Goal: Information Seeking & Learning: Find specific fact

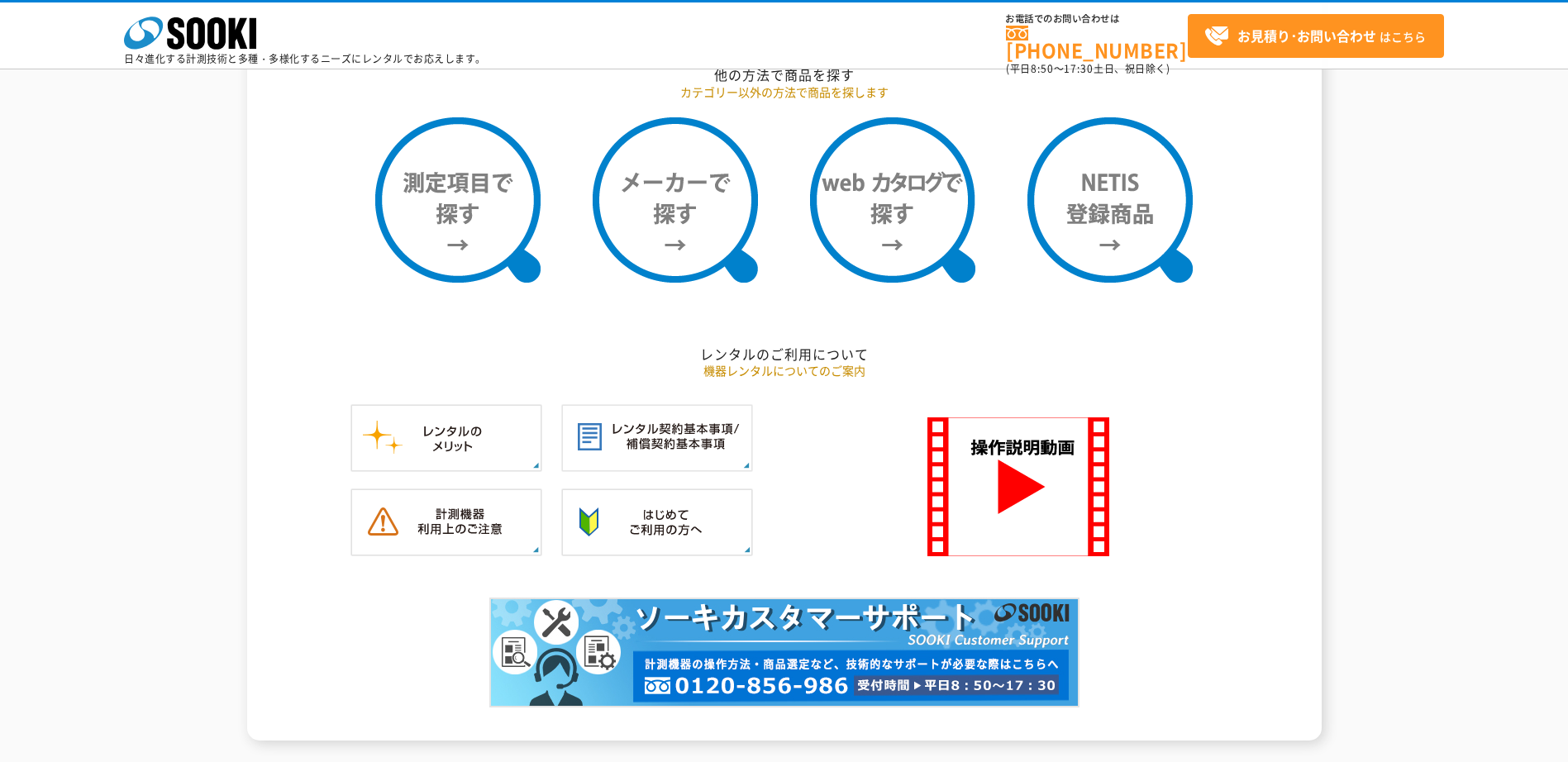
scroll to position [1404, 0]
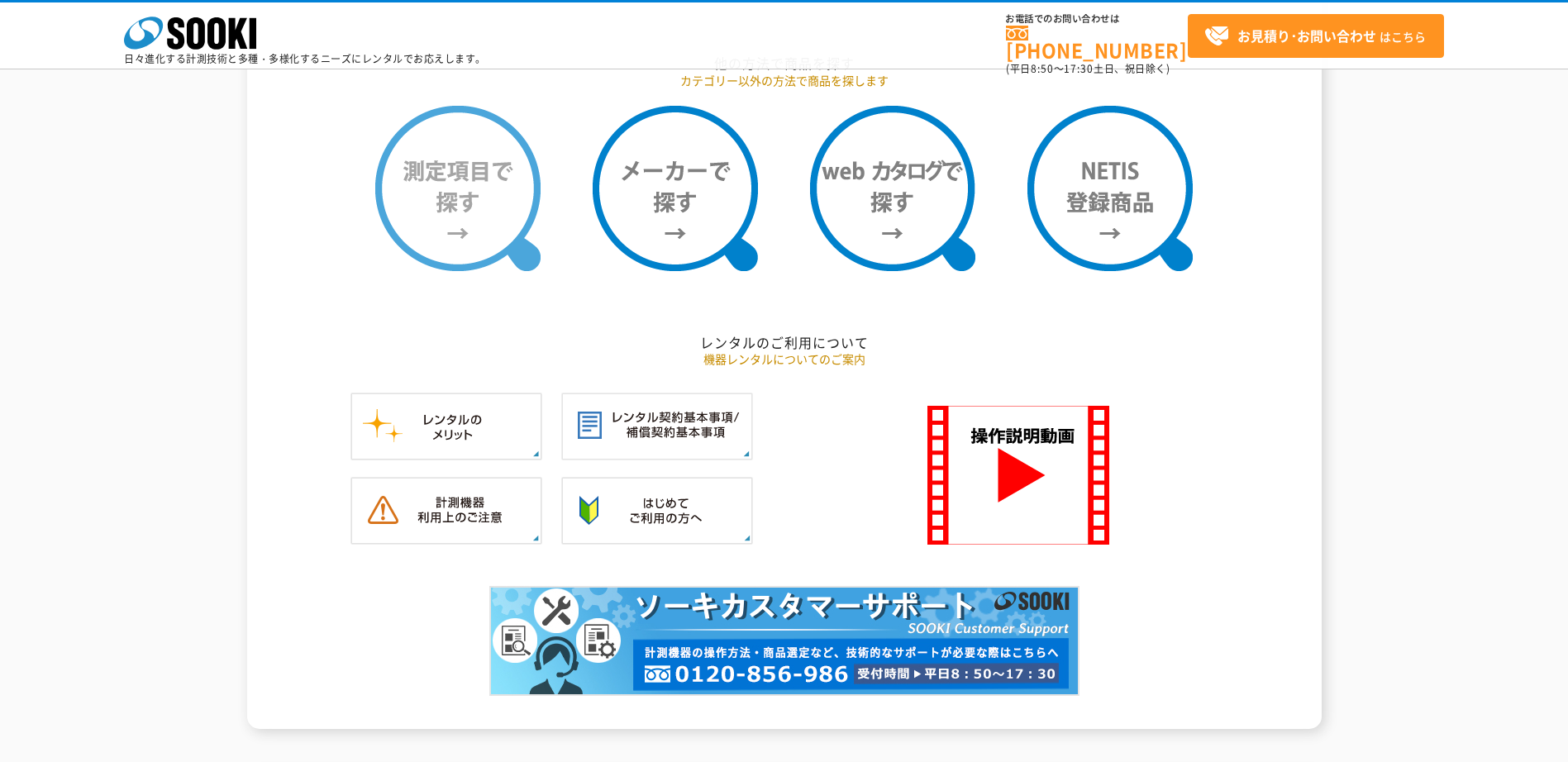
click at [433, 171] on img at bounding box center [458, 188] width 165 height 165
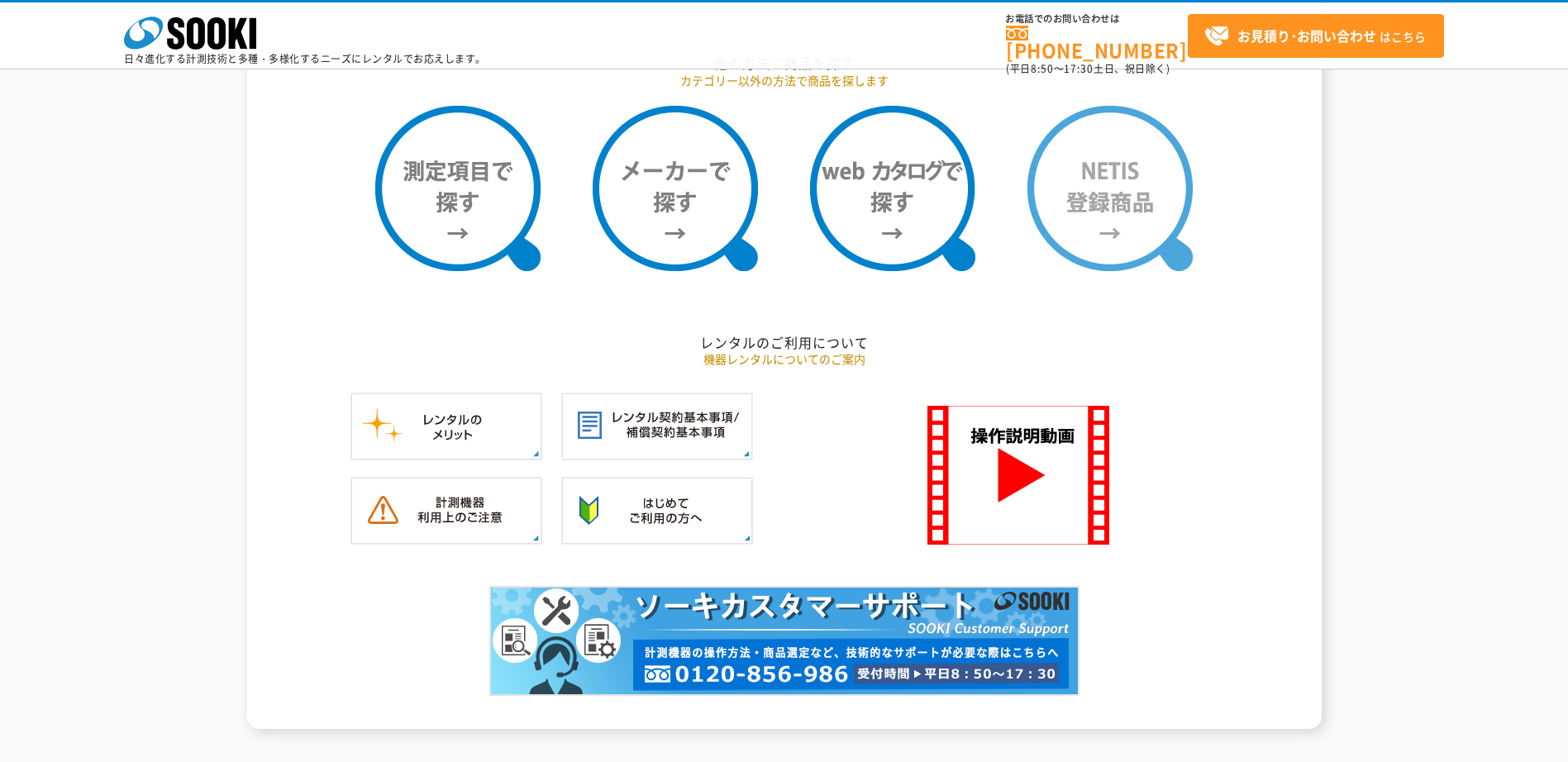
click at [1133, 159] on img at bounding box center [1110, 188] width 165 height 165
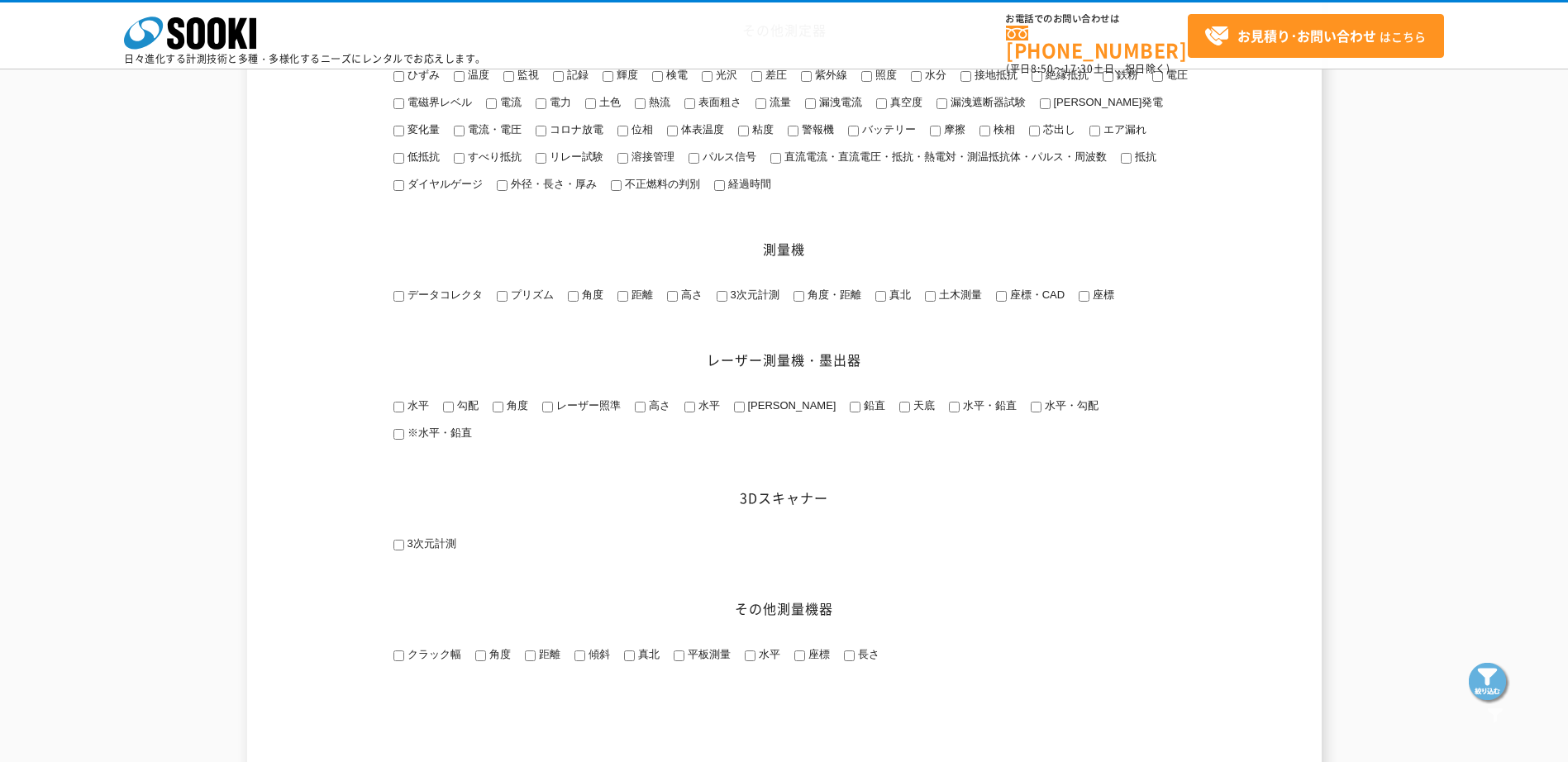
scroll to position [2230, 0]
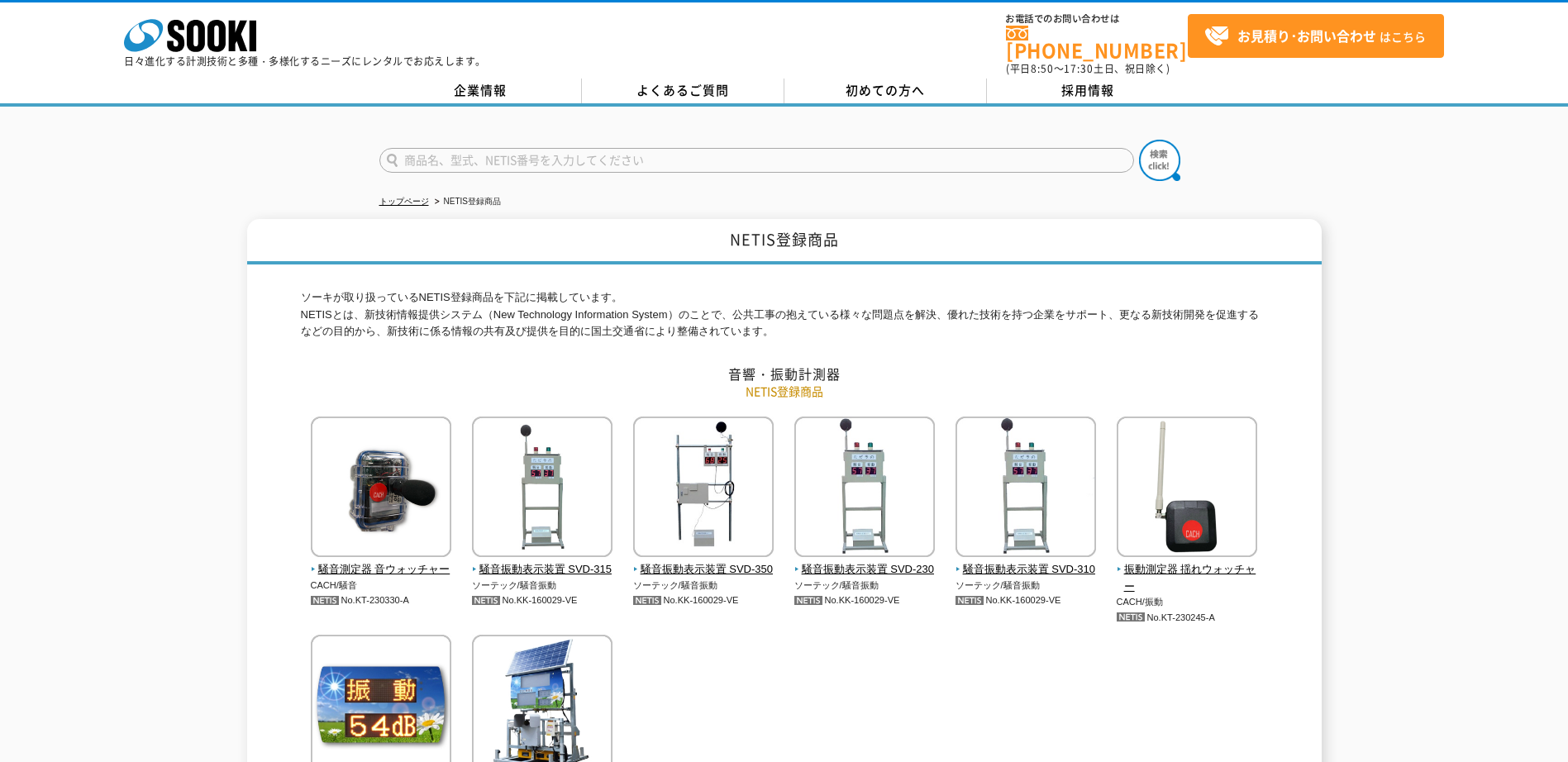
click at [581, 148] on input "text" at bounding box center [757, 160] width 755 height 25
type input "QS-190001-A"
click at [1139, 139] on button at bounding box center [1159, 160] width 41 height 41
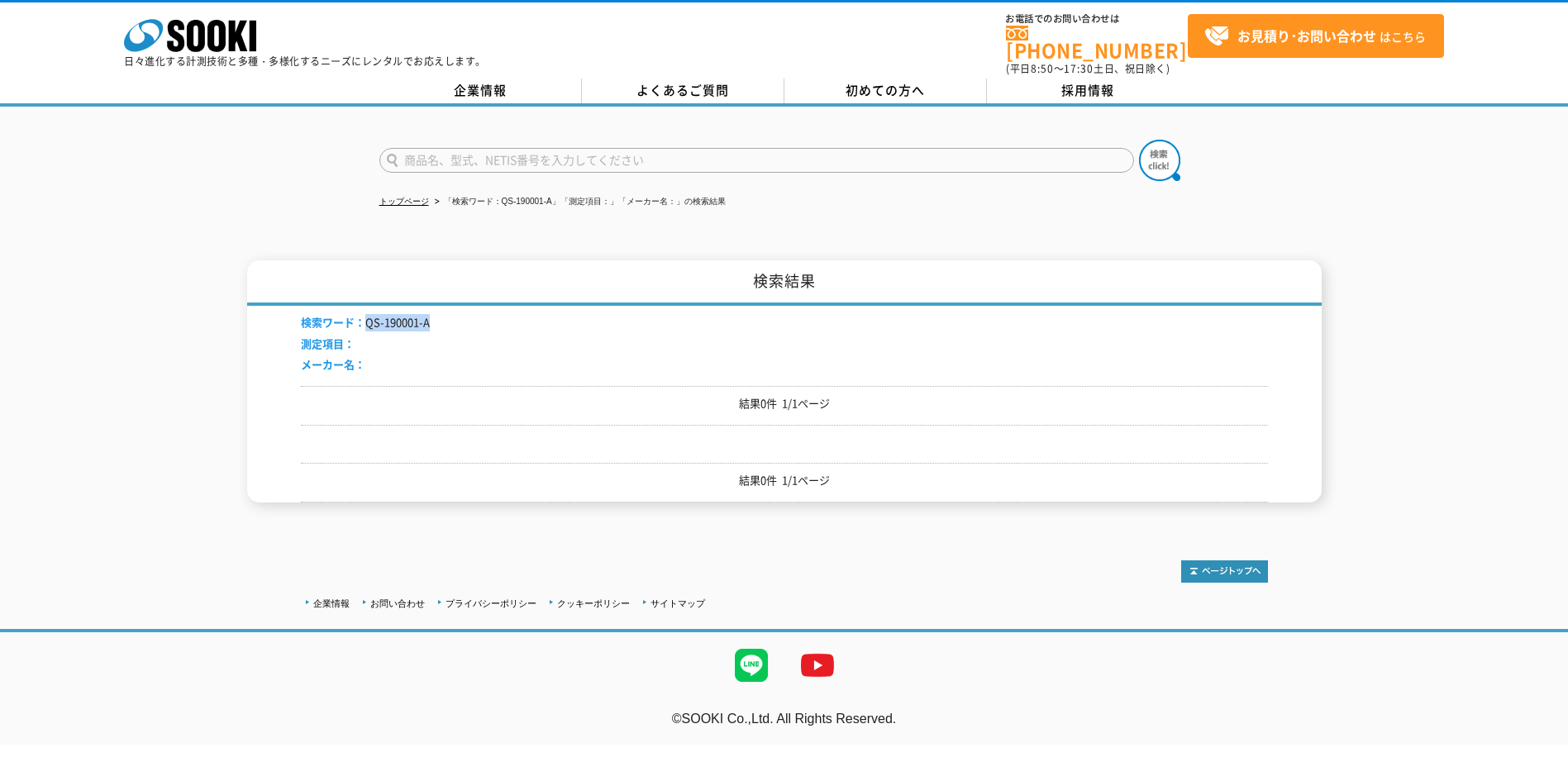
drag, startPoint x: 363, startPoint y: 312, endPoint x: 434, endPoint y: 315, distance: 71.1
click at [434, 315] on div "検索ワード： QS-190001-A 測定項目： メーカー名：" at bounding box center [784, 345] width 967 height 80
copy li "QS-190001-A"
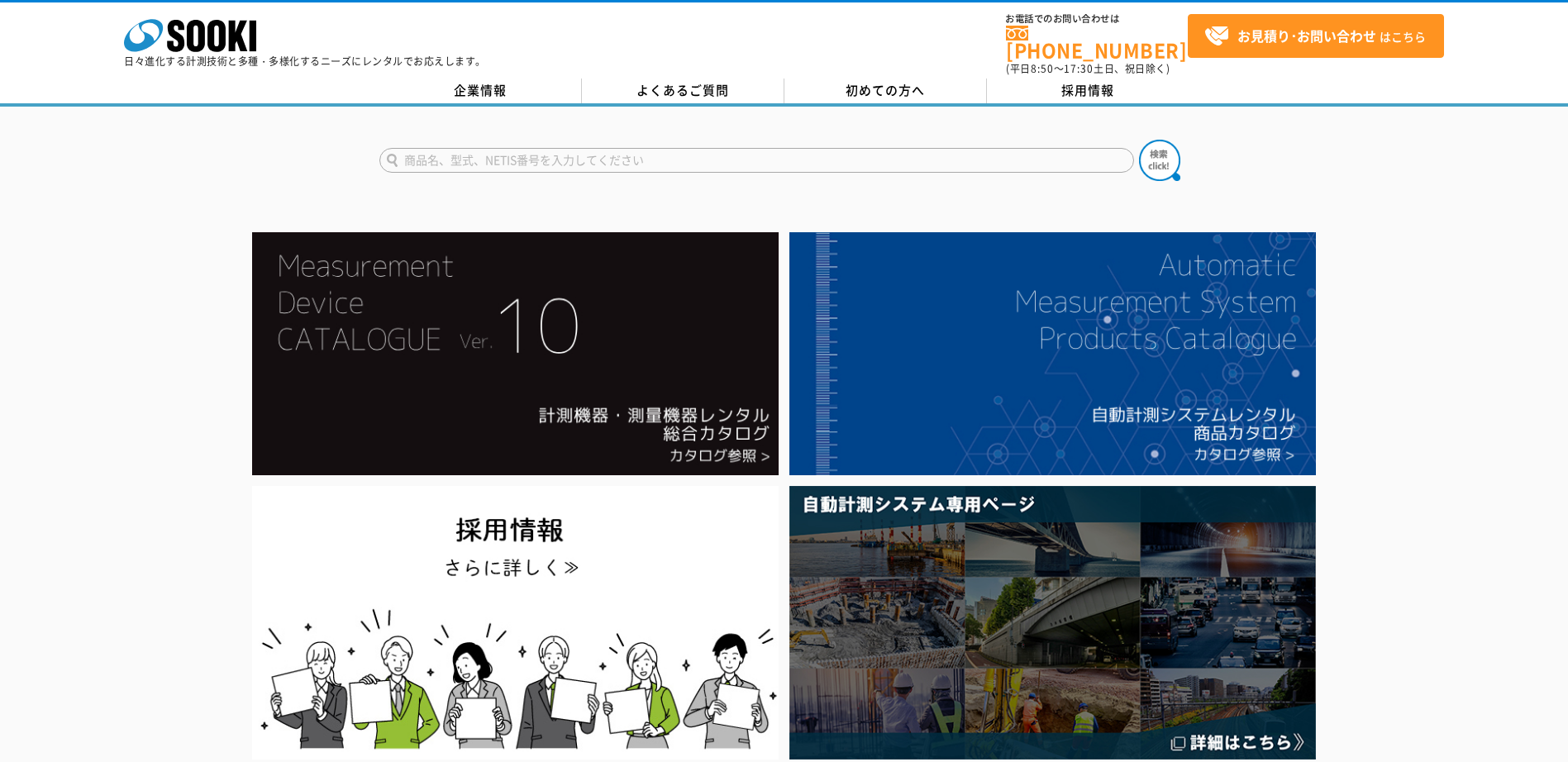
click at [498, 152] on input "text" at bounding box center [757, 160] width 755 height 25
paste input "QS-190001-A"
type input "QS-190001-A"
click at [1139, 139] on button at bounding box center [1159, 160] width 41 height 41
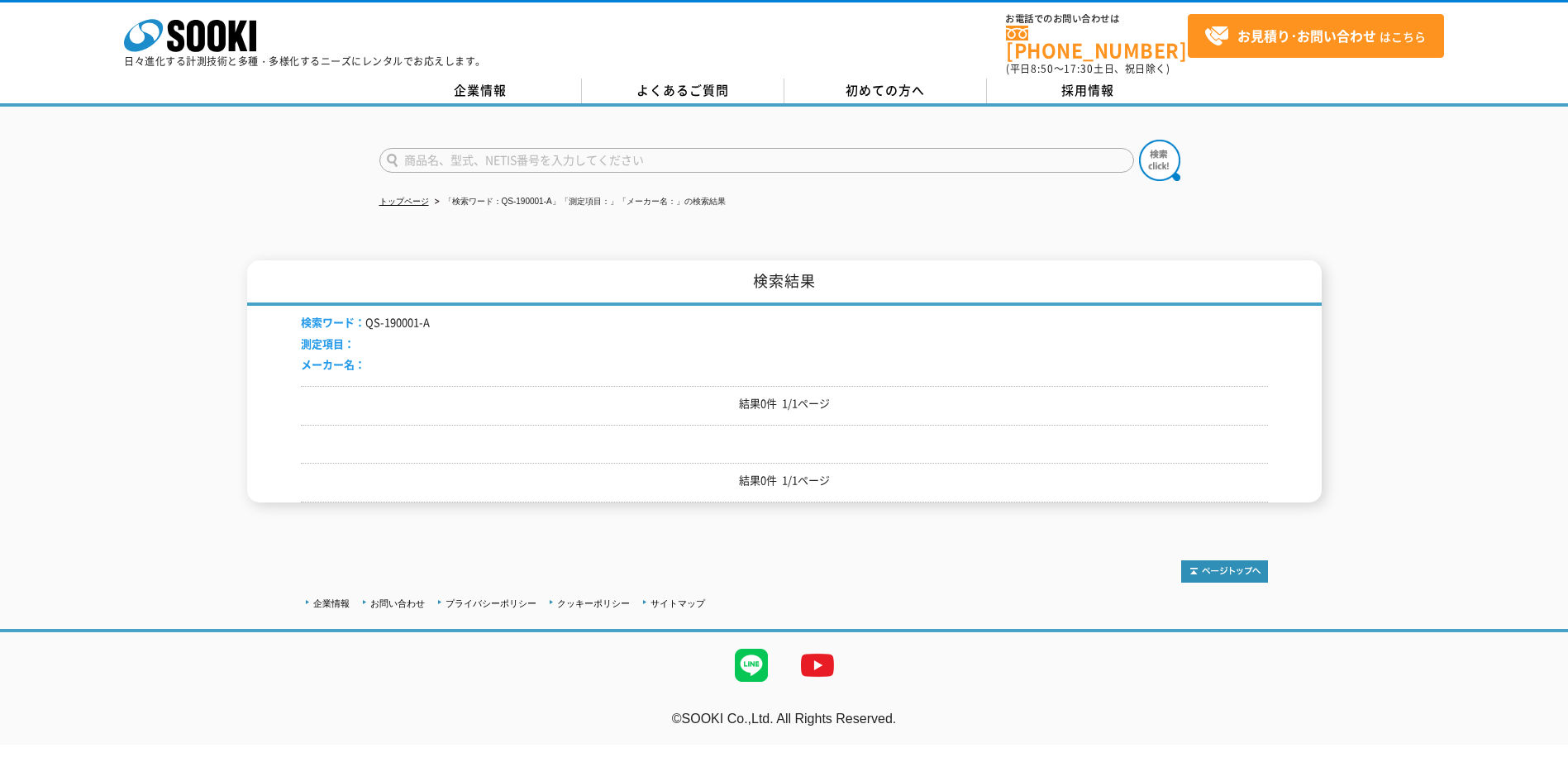
click at [585, 156] on input "text" at bounding box center [757, 160] width 755 height 25
paste input "QS-190001-A"
type input "QS-190001-A"
click at [1139, 139] on button at bounding box center [1159, 160] width 41 height 41
click at [481, 151] on input "text" at bounding box center [757, 160] width 755 height 25
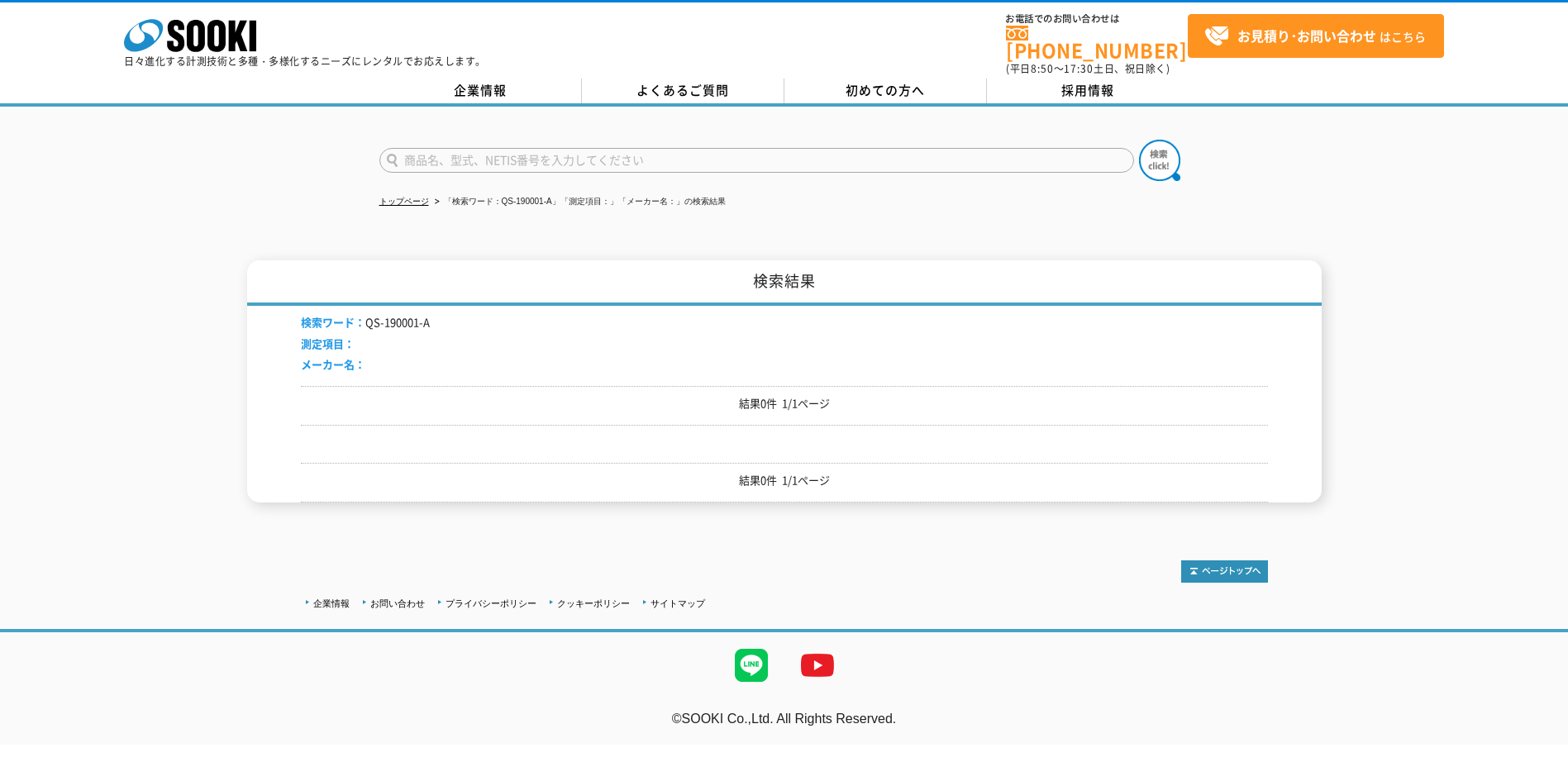
paste input "コンクリート養生温度クラウド管理システム"
type input "コンクリート養生温度クラウド管理システム"
click at [1139, 139] on button at bounding box center [1159, 160] width 41 height 41
